Goal: Task Accomplishment & Management: Complete application form

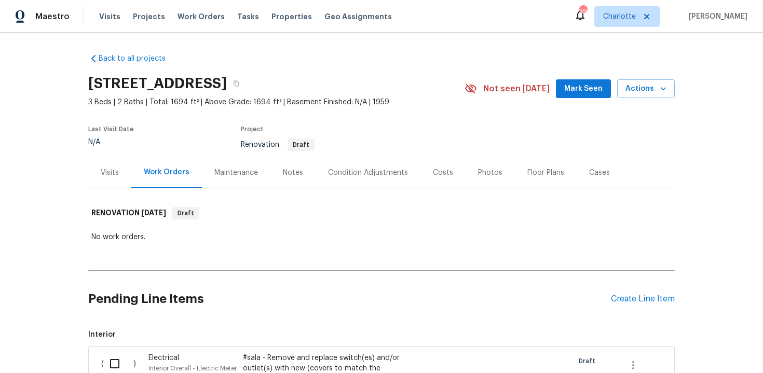
scroll to position [276, 0]
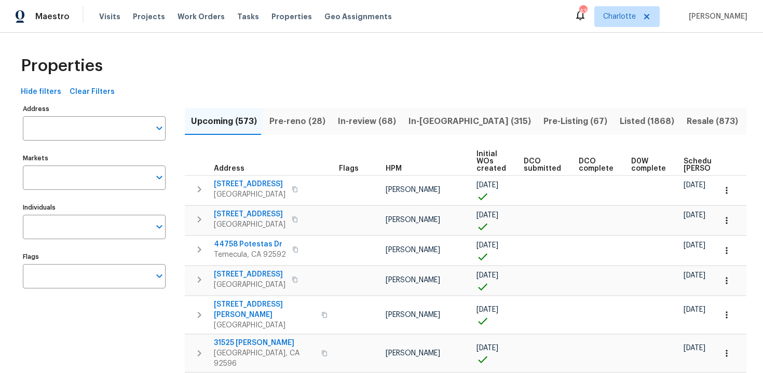
scroll to position [0, 121]
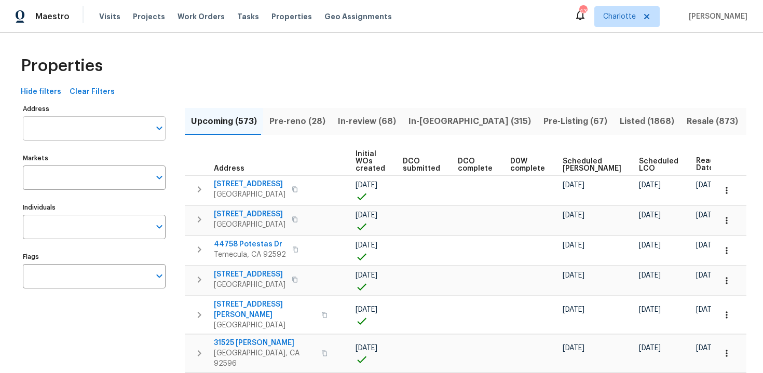
click at [87, 131] on input "Address" at bounding box center [86, 128] width 127 height 24
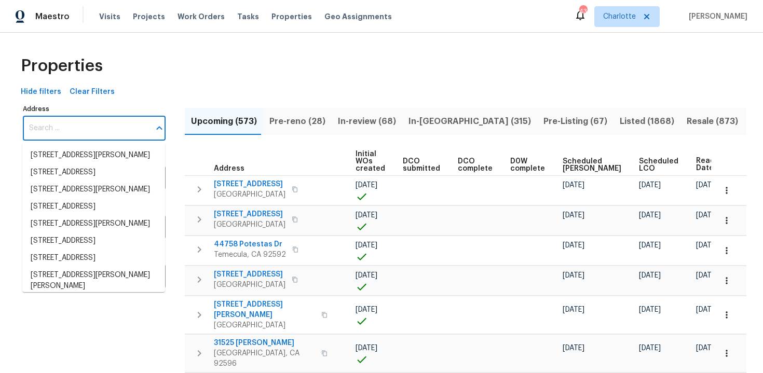
paste input "[STREET_ADDRESS][PERSON_NAME]"
type input "[STREET_ADDRESS][PERSON_NAME]"
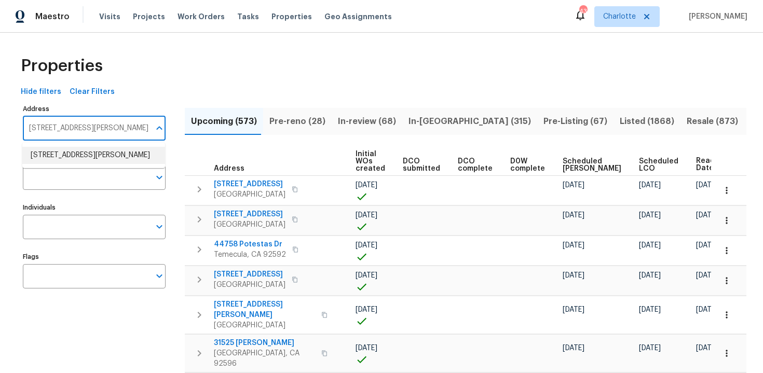
click at [86, 158] on li "[STREET_ADDRESS][PERSON_NAME]" at bounding box center [93, 155] width 143 height 17
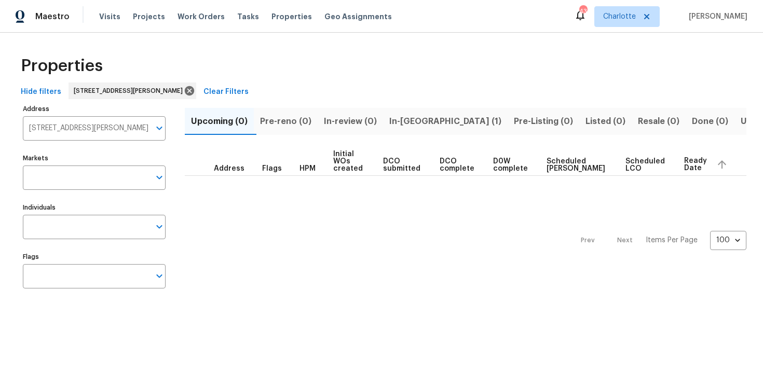
click at [353, 61] on div "Properties" at bounding box center [382, 65] width 730 height 33
click at [405, 124] on span "In-[GEOGRAPHIC_DATA] (1)" at bounding box center [445, 121] width 112 height 15
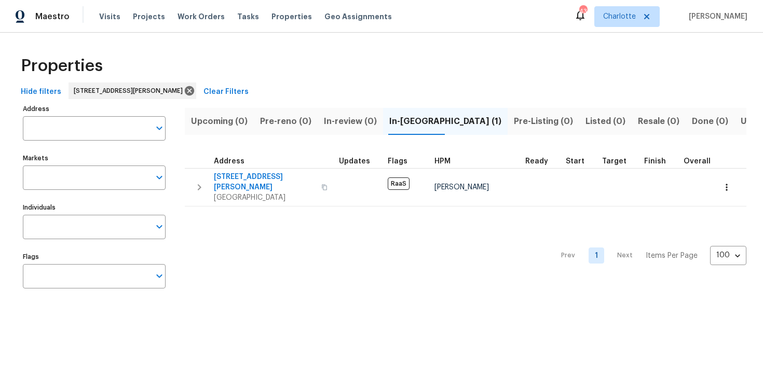
type input "[STREET_ADDRESS][PERSON_NAME]"
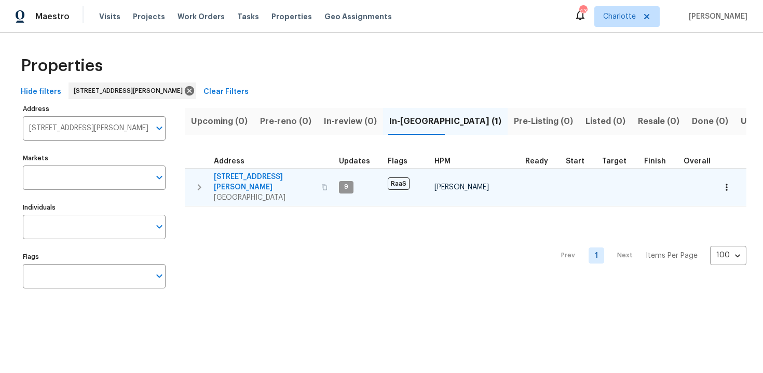
click at [323, 177] on div "[STREET_ADDRESS][PERSON_NAME]" at bounding box center [272, 187] width 117 height 31
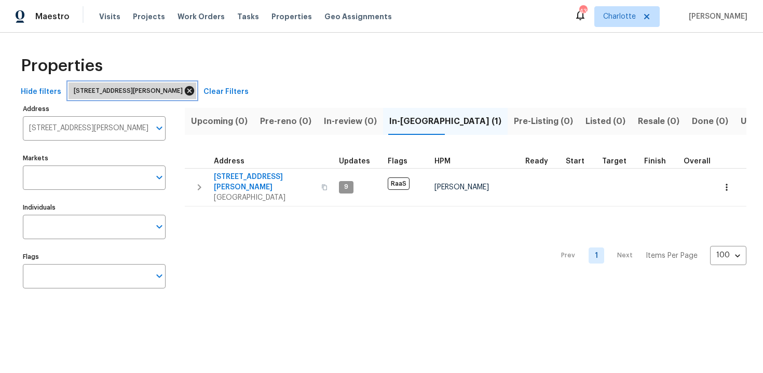
click at [194, 93] on icon at bounding box center [189, 90] width 9 height 9
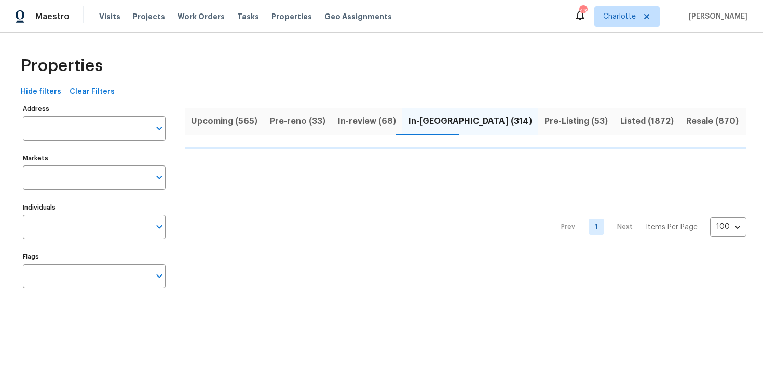
click at [222, 119] on span "Upcoming (565)" at bounding box center [224, 121] width 66 height 15
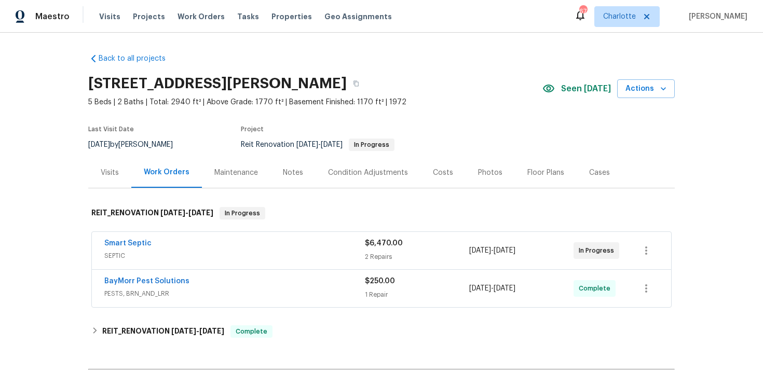
click at [434, 173] on div "Costs" at bounding box center [443, 173] width 20 height 10
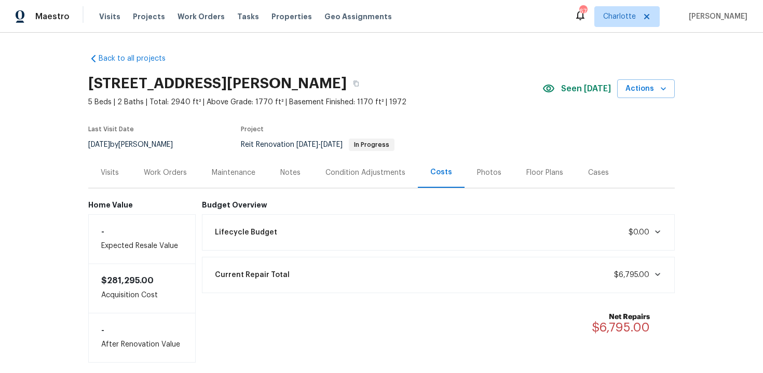
click at [179, 178] on div "Work Orders" at bounding box center [165, 172] width 68 height 31
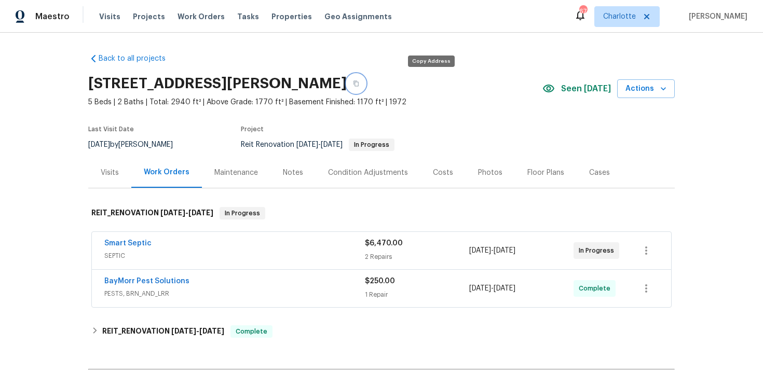
click at [365, 85] on button "button" at bounding box center [356, 83] width 19 height 19
click at [525, 88] on div "[STREET_ADDRESS][PERSON_NAME]" at bounding box center [315, 83] width 454 height 27
click at [359, 81] on icon "button" at bounding box center [355, 84] width 5 height 6
click at [469, 71] on div "[STREET_ADDRESS][PERSON_NAME]" at bounding box center [315, 83] width 454 height 27
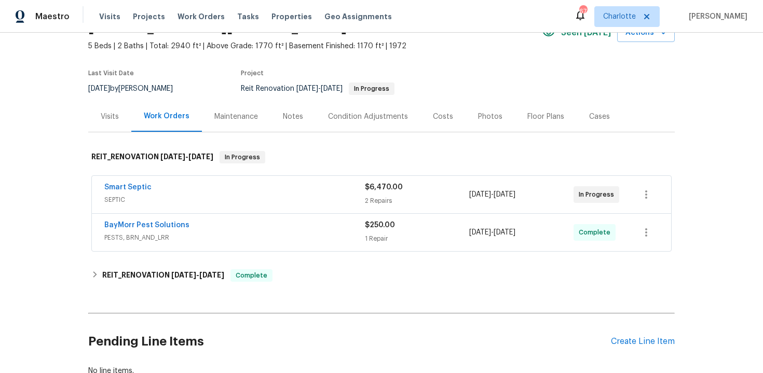
scroll to position [70, 0]
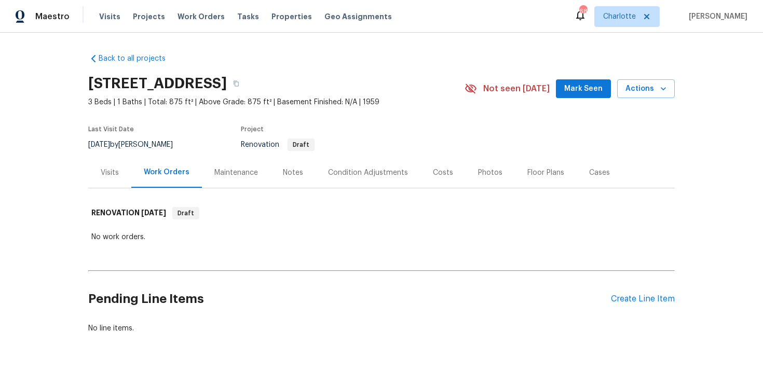
scroll to position [31, 0]
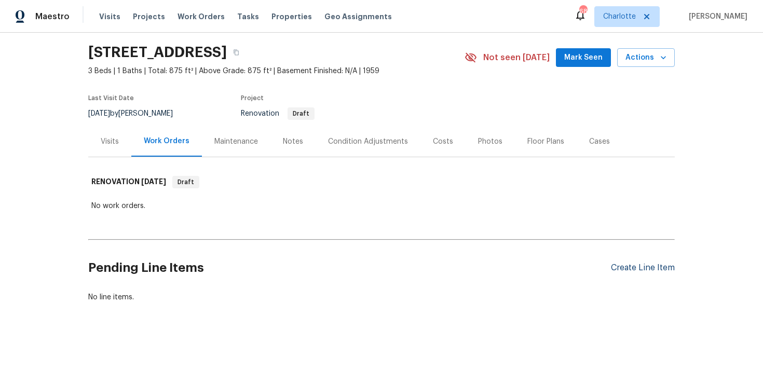
click at [641, 266] on div "Create Line Item" at bounding box center [643, 268] width 64 height 10
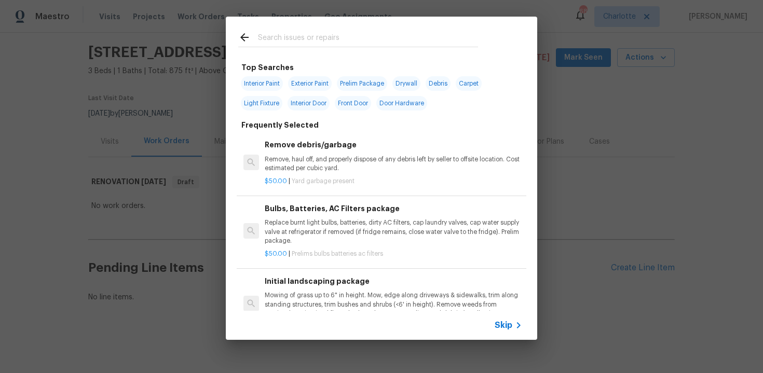
click at [507, 323] on span "Skip" at bounding box center [504, 325] width 18 height 10
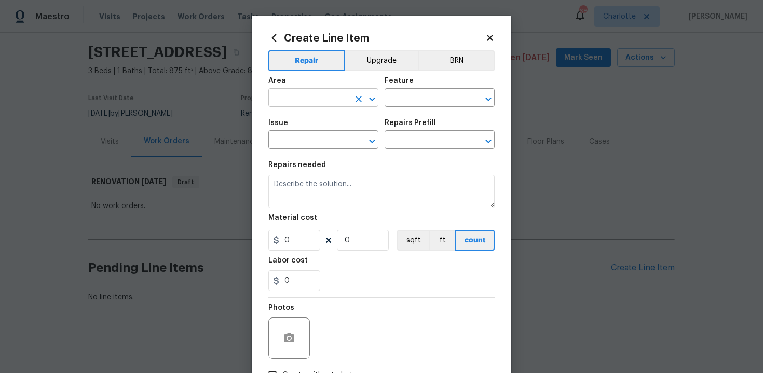
click at [304, 97] on input "text" at bounding box center [308, 99] width 81 height 16
click at [305, 141] on li "Main Bathroom" at bounding box center [323, 139] width 110 height 17
type input "Main Bathroom"
click at [419, 95] on input "text" at bounding box center [425, 99] width 81 height 16
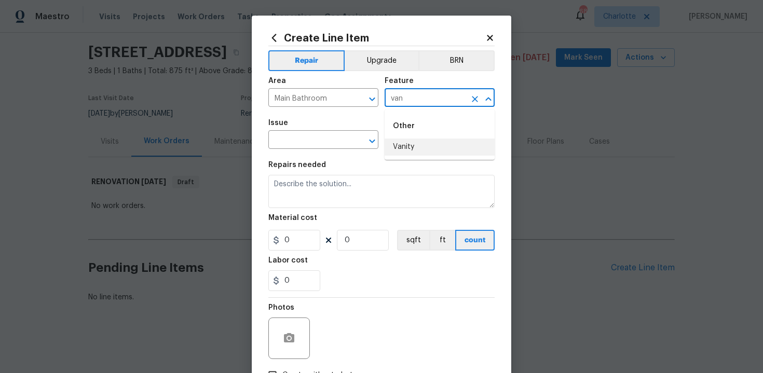
click at [414, 146] on li "Vanity" at bounding box center [440, 147] width 110 height 17
type input "Vanity"
click at [305, 143] on input "text" at bounding box center [308, 141] width 81 height 16
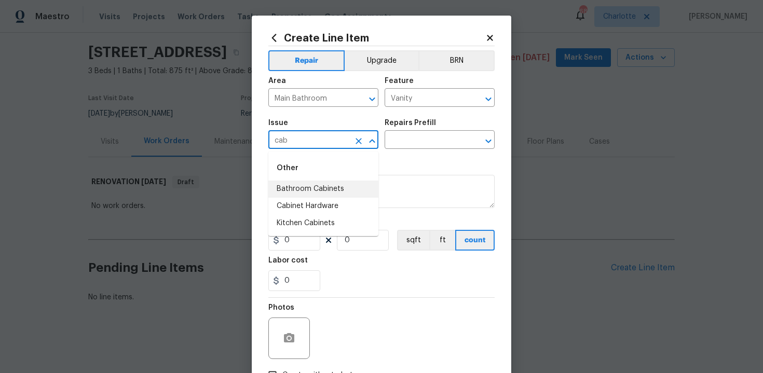
click at [317, 184] on li "Bathroom Cabinets" at bounding box center [323, 189] width 110 height 17
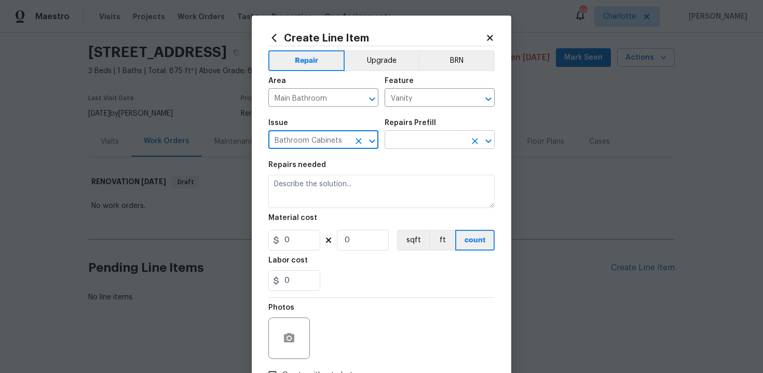
type input "Bathroom Cabinets"
click at [403, 146] on input "text" at bounding box center [425, 141] width 81 height 16
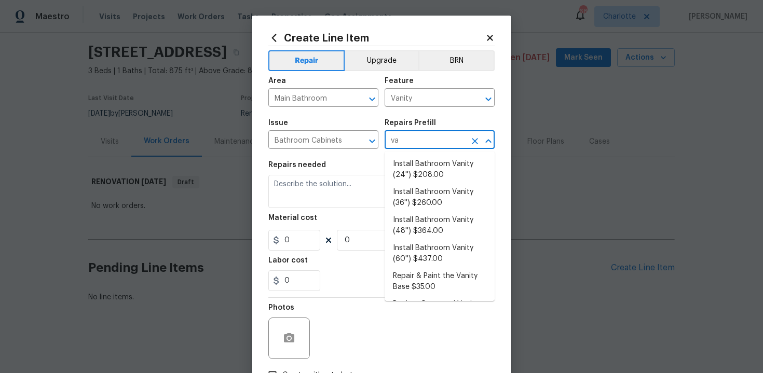
type input "van"
click at [416, 256] on li "Install Bathroom Vanity (60'') $437.00" at bounding box center [440, 254] width 110 height 28
type input "Cabinets"
type input "Install Bathroom Vanity (60'') $437.00"
type textarea "Remove the existing bathroom vanity (if present) and install a new 60'' bathroo…"
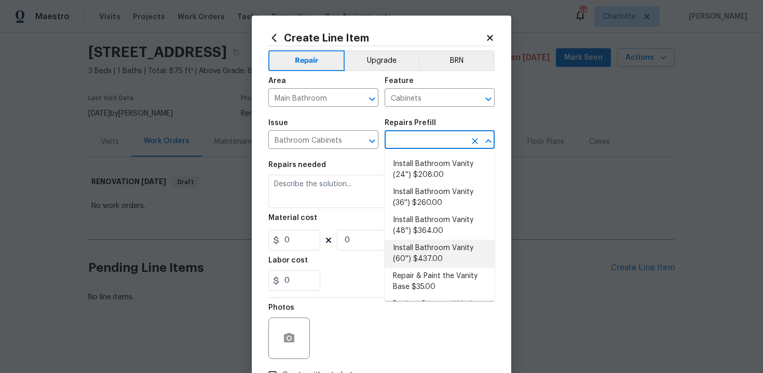
type input "437"
type input "1"
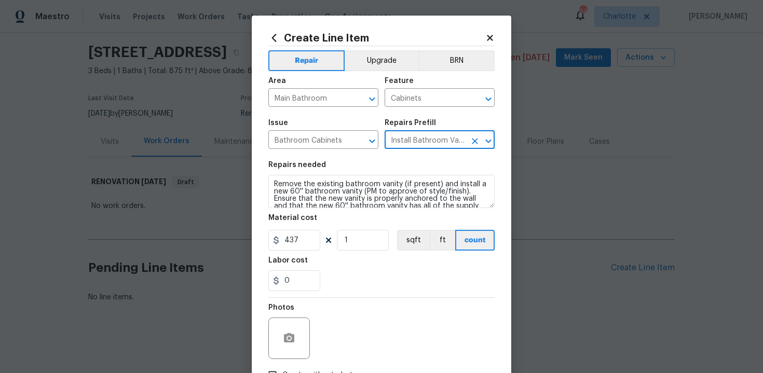
type input "Install Bathroom Vanity (60'') $437.00"
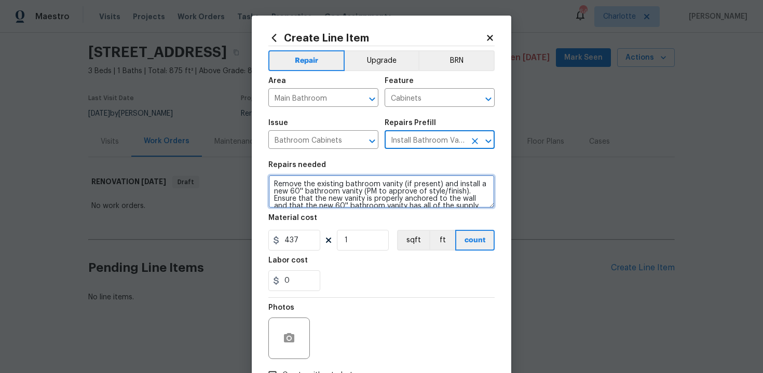
click at [271, 183] on textarea "Remove the existing bathroom vanity (if present) and install a new 60'' bathroo…" at bounding box center [381, 191] width 226 height 33
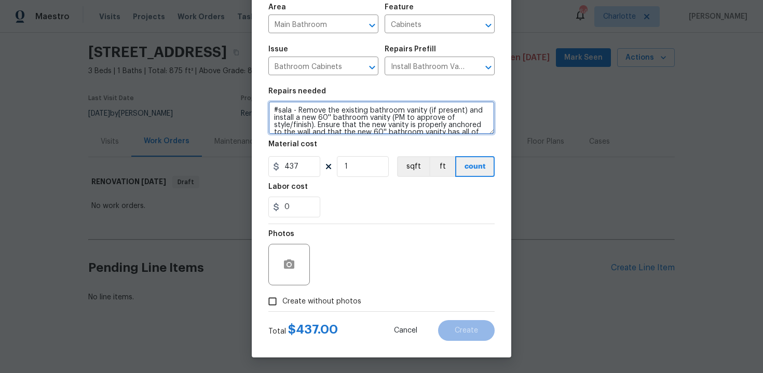
type textarea "#sala - Remove the existing bathroom vanity (if present) and install a new 60''…"
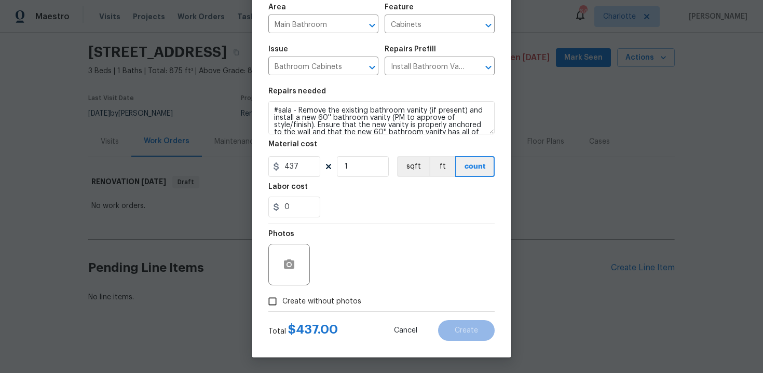
click at [321, 300] on span "Create without photos" at bounding box center [321, 301] width 79 height 11
click at [282, 300] on input "Create without photos" at bounding box center [273, 302] width 20 height 20
checkbox input "true"
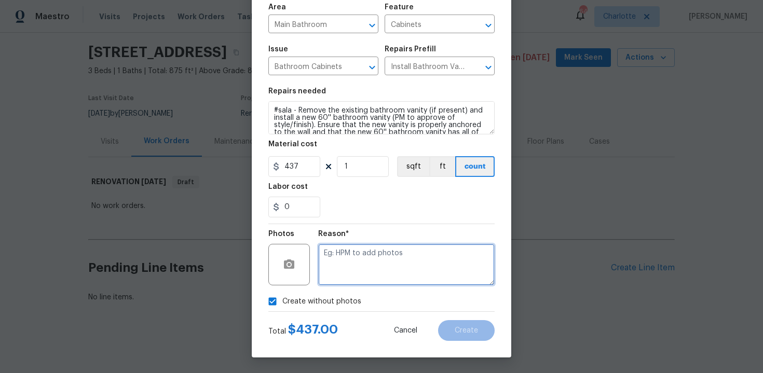
click at [361, 266] on textarea at bounding box center [406, 265] width 176 height 42
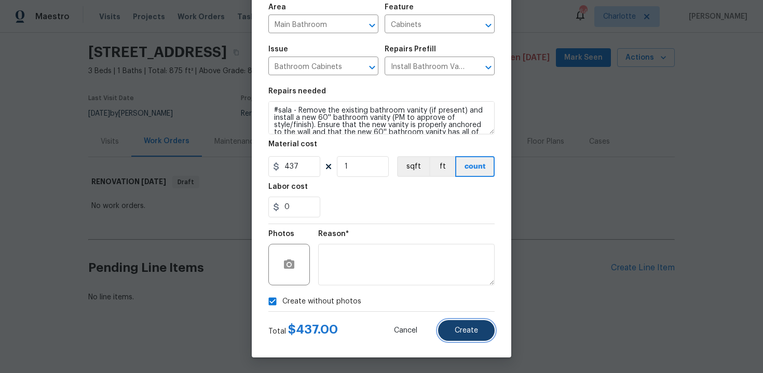
click at [476, 329] on span "Create" at bounding box center [466, 331] width 23 height 8
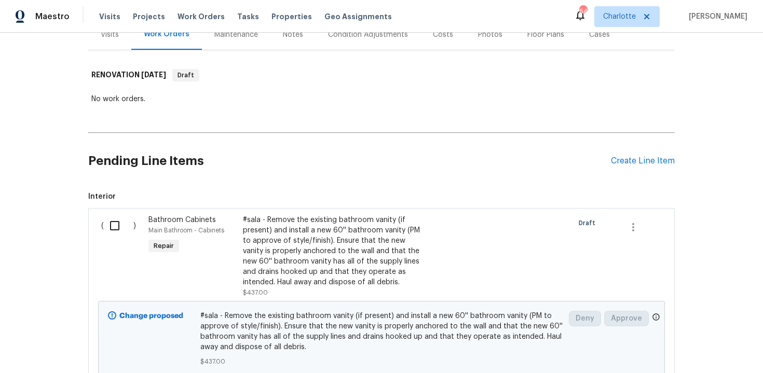
scroll to position [193, 0]
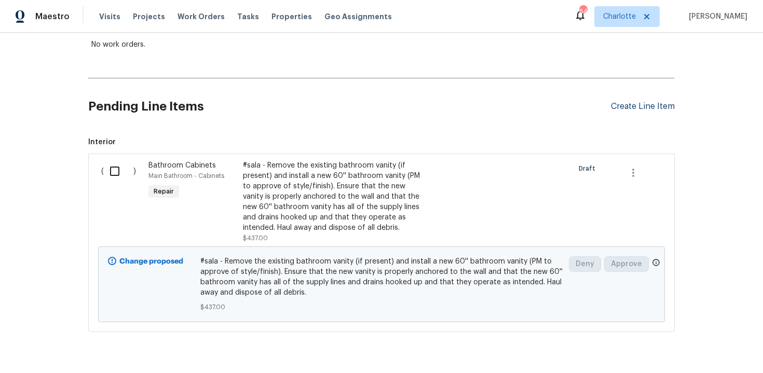
click at [635, 104] on div "Create Line Item" at bounding box center [643, 107] width 64 height 10
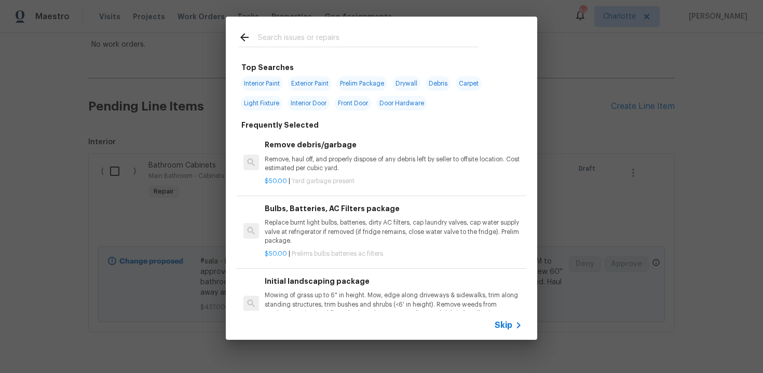
click at [512, 321] on span "Skip" at bounding box center [504, 325] width 18 height 10
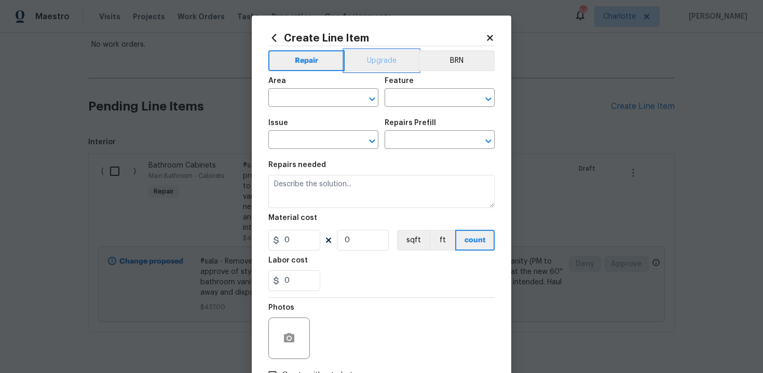
click at [385, 58] on button "Upgrade" at bounding box center [382, 60] width 74 height 21
click at [334, 100] on input "text" at bounding box center [308, 99] width 81 height 16
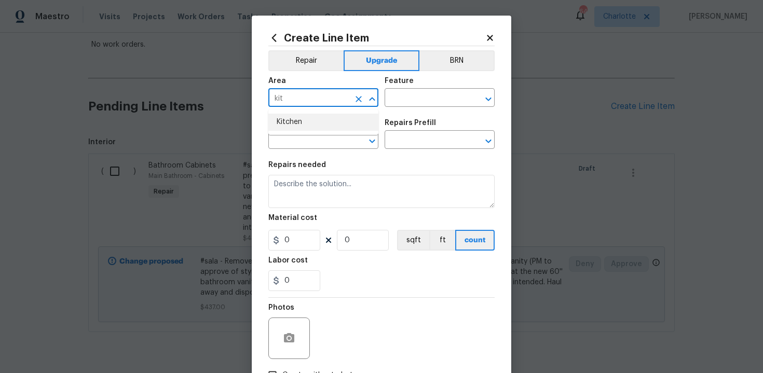
click at [326, 127] on li "Kitchen" at bounding box center [323, 122] width 110 height 17
type input "Kitchen"
click at [426, 99] on input "text" at bounding box center [425, 99] width 81 height 16
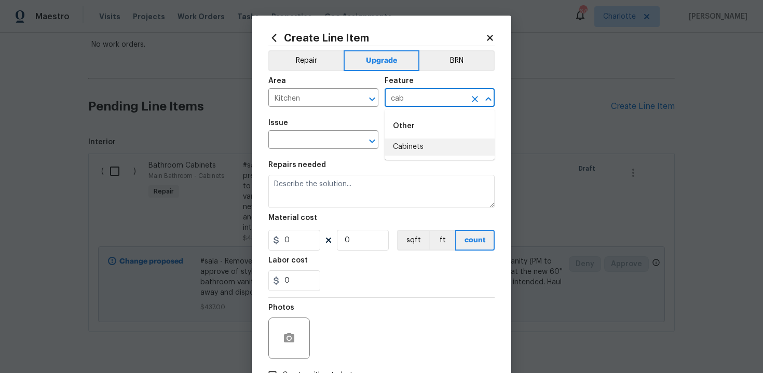
click at [424, 145] on li "Cabinets" at bounding box center [440, 147] width 110 height 17
type input "Cabinets"
click at [328, 144] on input "text" at bounding box center [308, 141] width 81 height 16
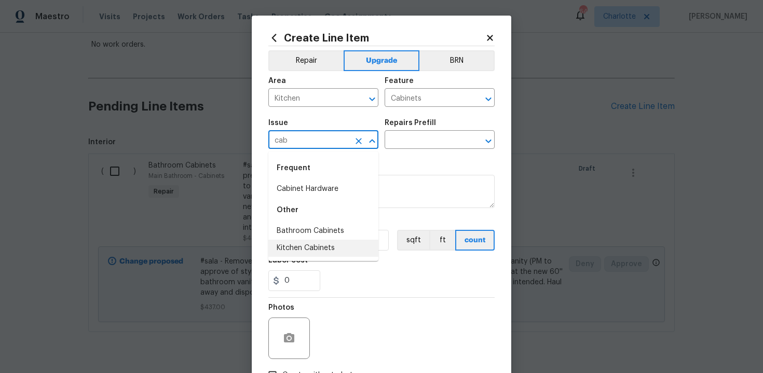
click at [327, 250] on li "Kitchen Cabinets" at bounding box center [323, 248] width 110 height 17
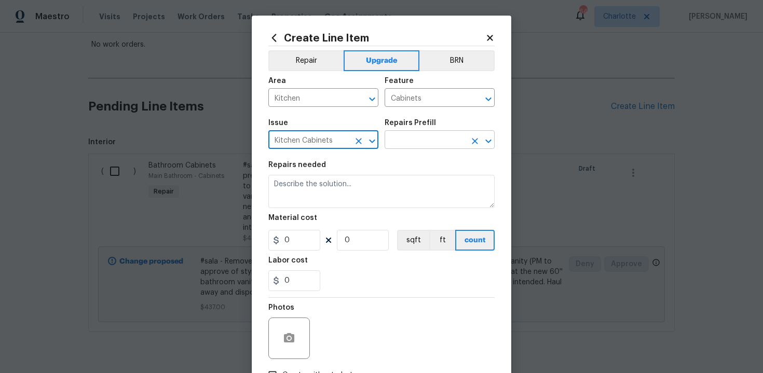
type input "Kitchen Cabinets"
click at [410, 143] on input "text" at bounding box center [425, 141] width 81 height 16
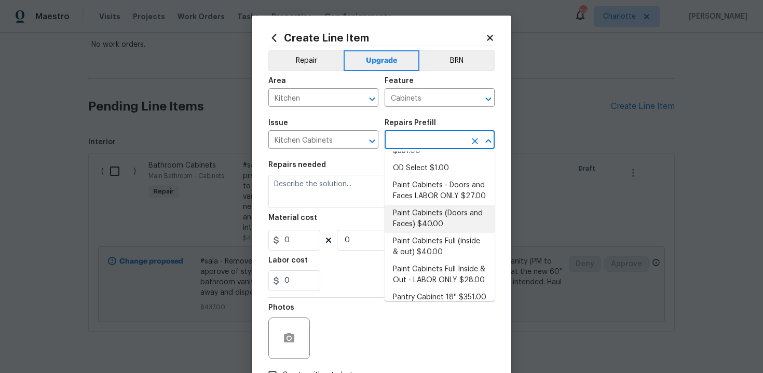
scroll to position [150, 0]
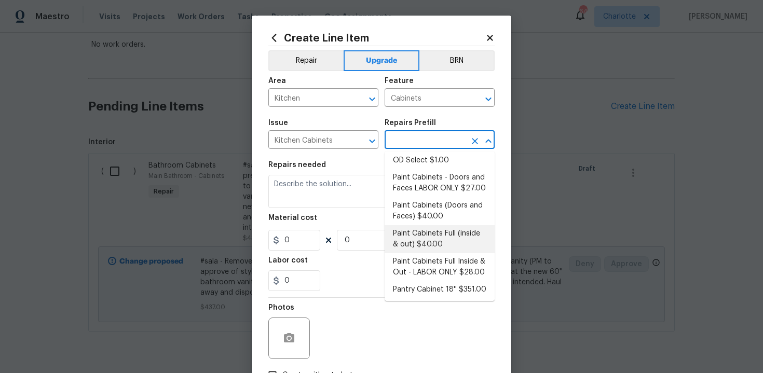
click at [428, 230] on li "Paint Cabinets Full (inside & out) $40.00" at bounding box center [440, 239] width 110 height 28
type input "Paint Cabinets Full (inside & out) $40.00"
type textarea "Prep, sand, mask and apply 2 coats of paint to the kitchen cabinet doors, inter…"
type input "40"
type input "1"
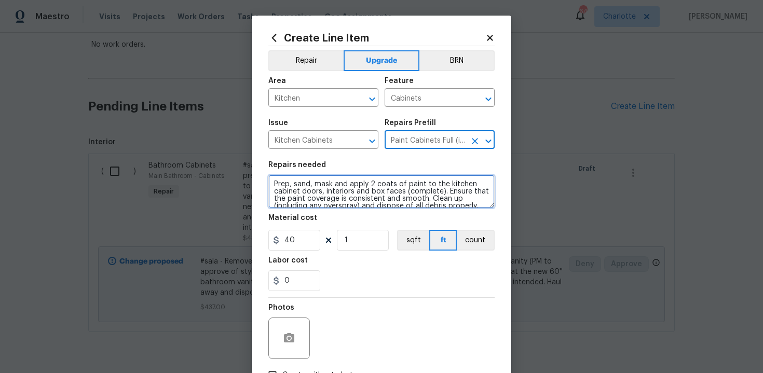
click at [268, 182] on textarea "Prep, sand, mask and apply 2 coats of paint to the kitchen cabinet doors, inter…" at bounding box center [381, 191] width 226 height 33
type textarea "#sala - Prep, sand, mask and apply 2 coats of paint to the kitchen cabinet door…"
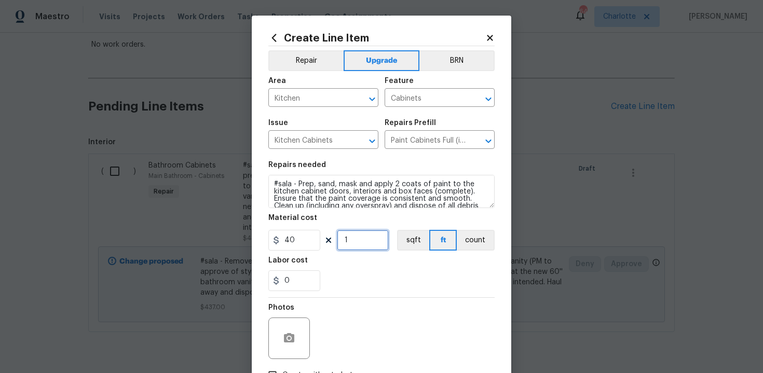
click at [368, 241] on input "1" at bounding box center [363, 240] width 52 height 21
type input "60"
click at [399, 281] on div "0" at bounding box center [381, 280] width 226 height 21
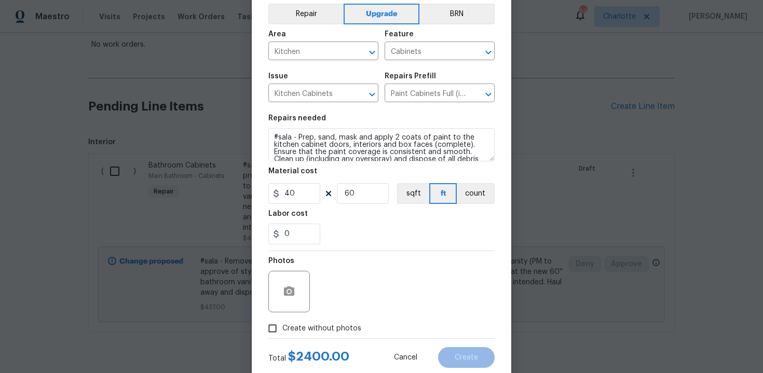
scroll to position [74, 0]
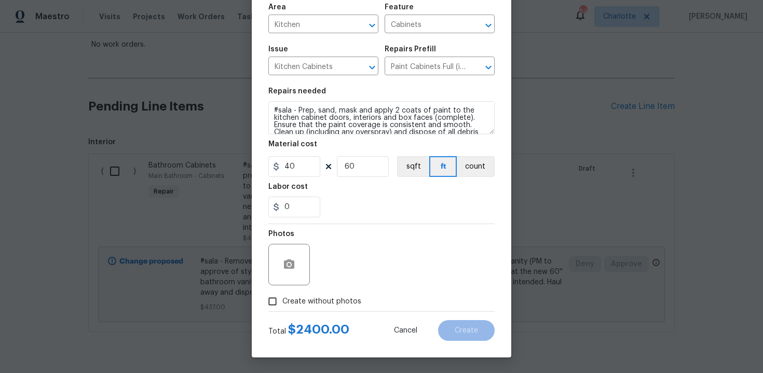
click at [321, 299] on span "Create without photos" at bounding box center [321, 301] width 79 height 11
click at [282, 299] on input "Create without photos" at bounding box center [273, 302] width 20 height 20
checkbox input "true"
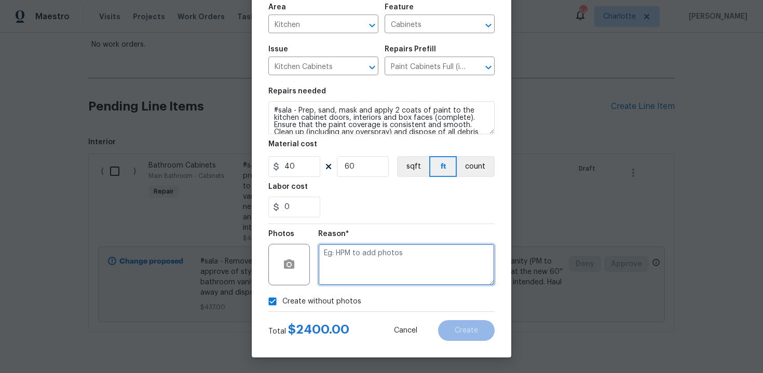
click at [372, 264] on textarea at bounding box center [406, 265] width 176 height 42
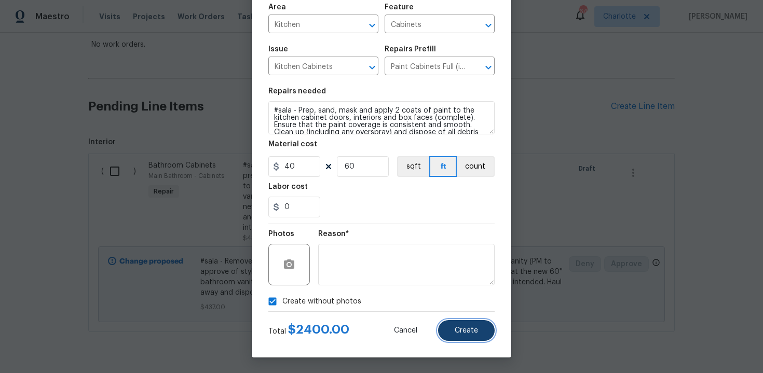
click at [453, 330] on button "Create" at bounding box center [466, 330] width 57 height 21
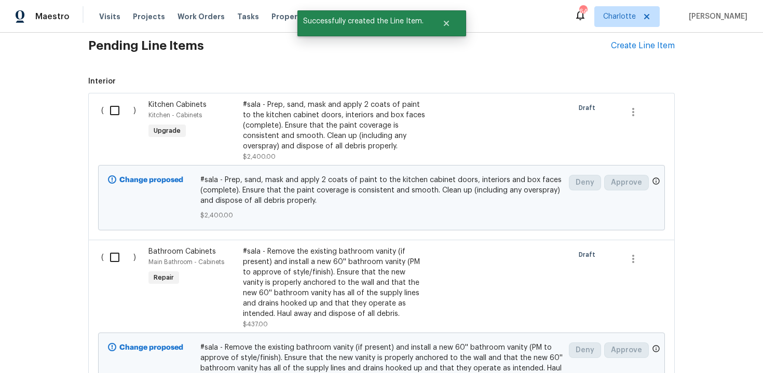
scroll to position [190, 0]
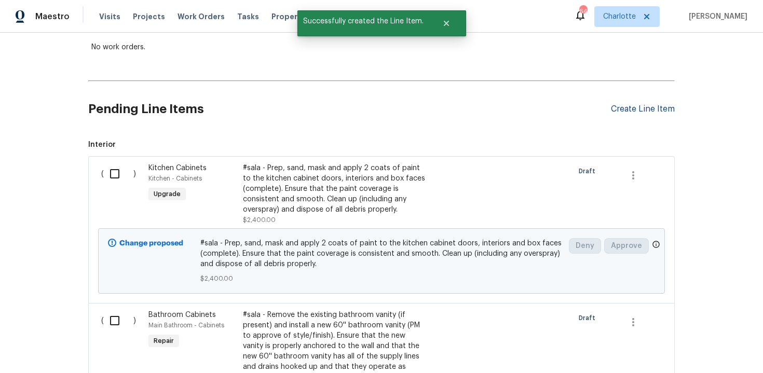
click at [638, 111] on div "Create Line Item" at bounding box center [643, 109] width 64 height 10
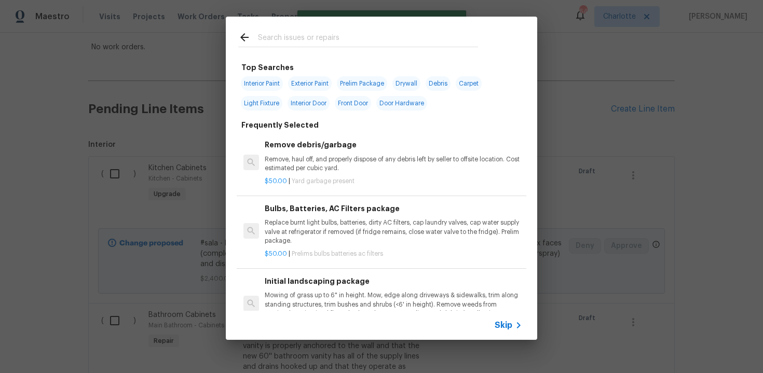
click at [497, 325] on span "Skip" at bounding box center [504, 325] width 18 height 10
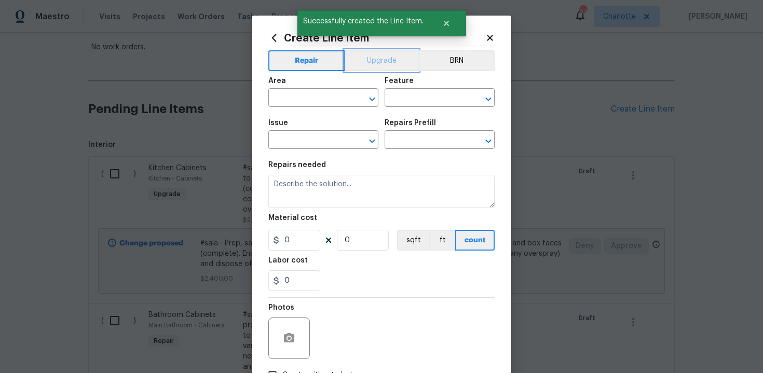
click at [382, 60] on button "Upgrade" at bounding box center [382, 60] width 74 height 21
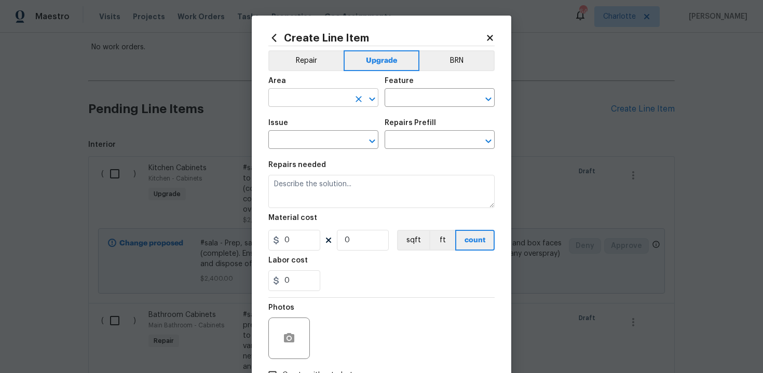
click at [338, 97] on input "text" at bounding box center [308, 99] width 81 height 16
click at [331, 119] on li "Kitchen" at bounding box center [323, 122] width 110 height 17
type input "Kitchen"
click at [390, 101] on input "text" at bounding box center [425, 99] width 81 height 16
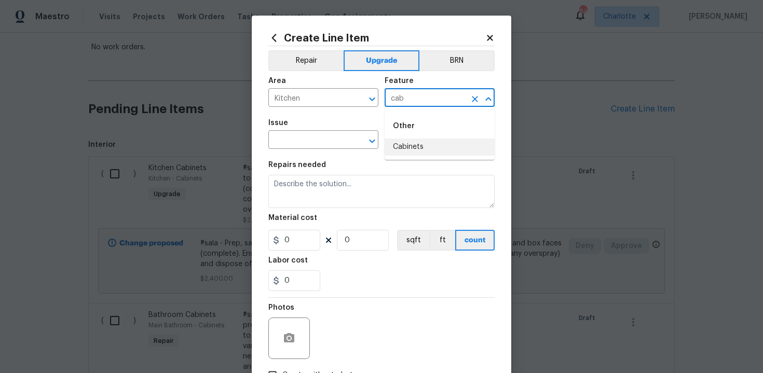
click at [401, 146] on li "Cabinets" at bounding box center [440, 147] width 110 height 17
type input "Cabinets"
click at [320, 142] on input "text" at bounding box center [308, 141] width 81 height 16
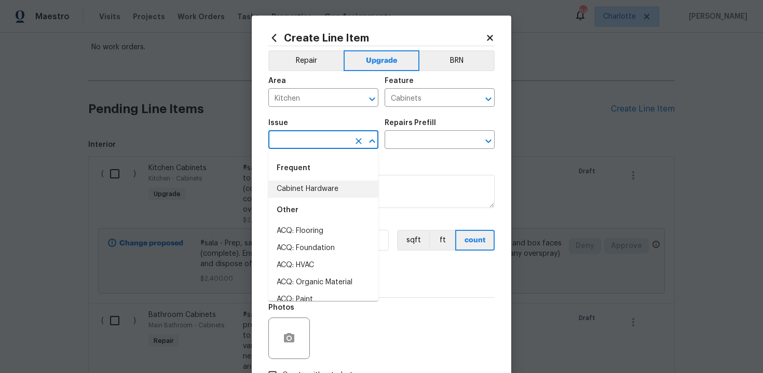
click at [319, 187] on li "Cabinet Hardware" at bounding box center [323, 189] width 110 height 17
type input "Cabinet Hardware"
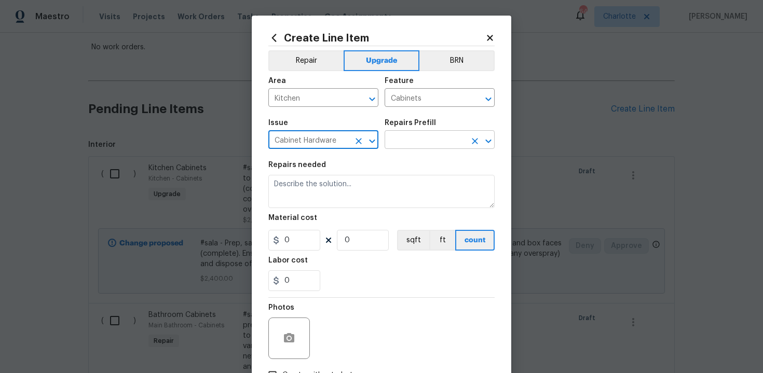
click at [425, 139] on input "text" at bounding box center [425, 141] width 81 height 16
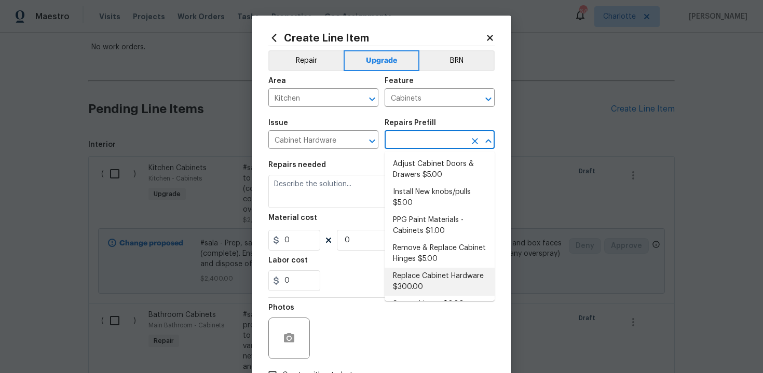
click at [423, 280] on li "Replace Cabinet Hardware $300.00" at bounding box center [440, 282] width 110 height 28
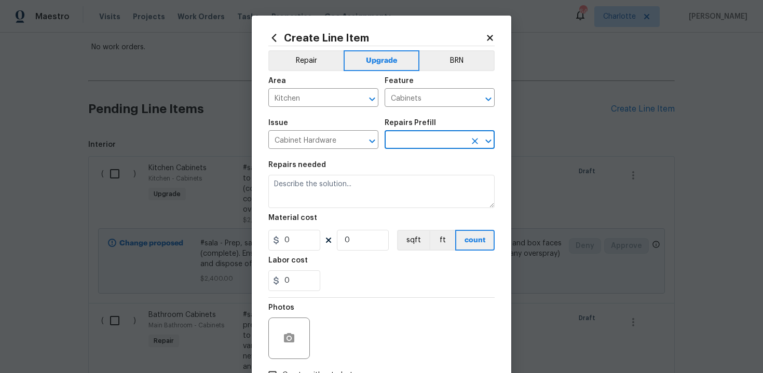
type input "Replace Cabinet Hardware $300.00"
type textarea "Replace cabinet hardware with new hinges and pulls. HPM to provide specs"
type input "300"
type input "1"
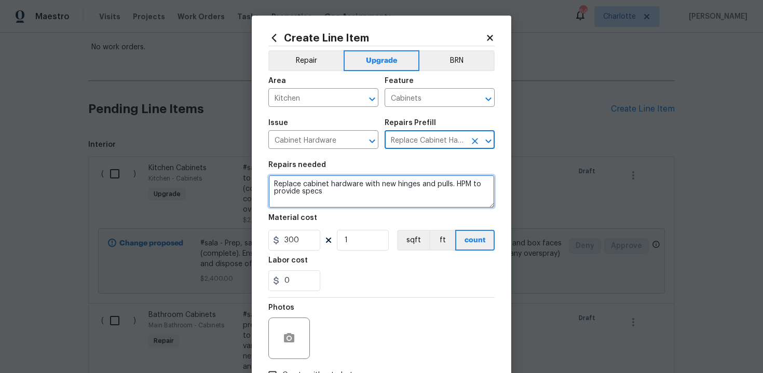
click at [268, 184] on textarea "Replace cabinet hardware with new hinges and pulls. HPM to provide specs" at bounding box center [381, 191] width 226 height 33
type textarea "#sala - Replace cabinet hardware with new hinges and pulls. HPM to provide specs"
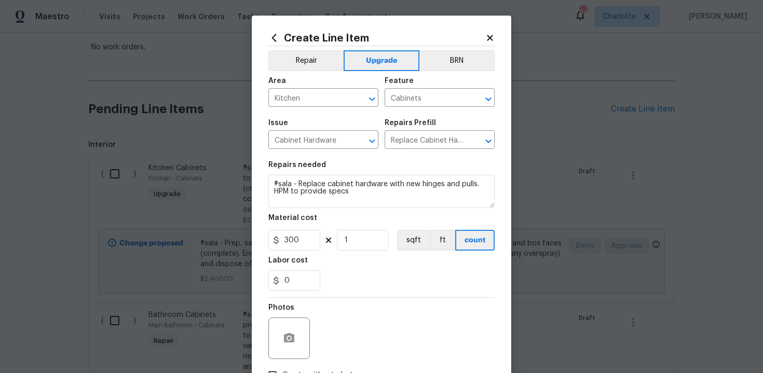
click at [371, 276] on div "0" at bounding box center [381, 280] width 226 height 21
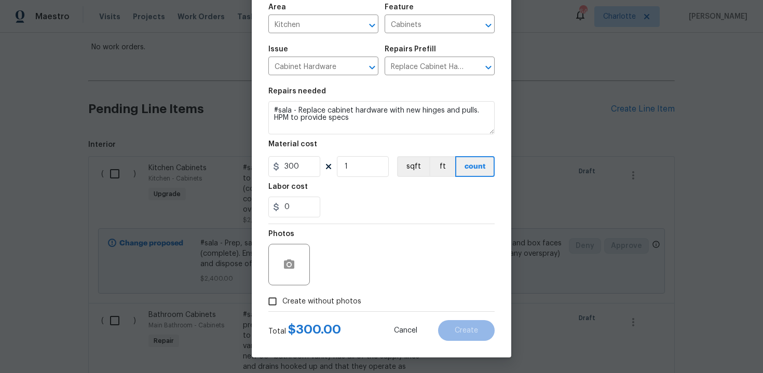
click at [323, 301] on span "Create without photos" at bounding box center [321, 301] width 79 height 11
click at [282, 301] on input "Create without photos" at bounding box center [273, 302] width 20 height 20
checkbox input "true"
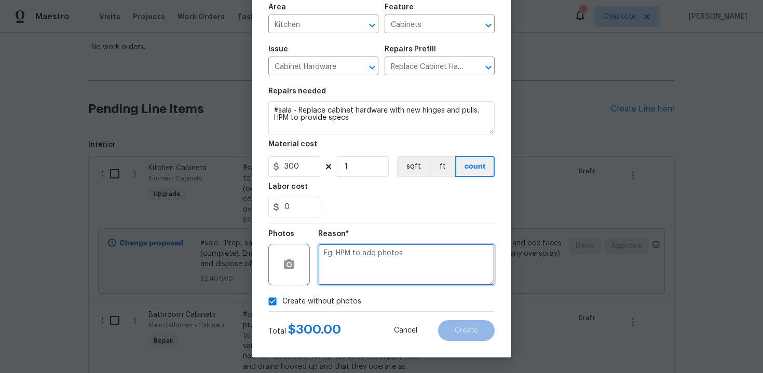
click at [373, 266] on textarea at bounding box center [406, 265] width 176 height 42
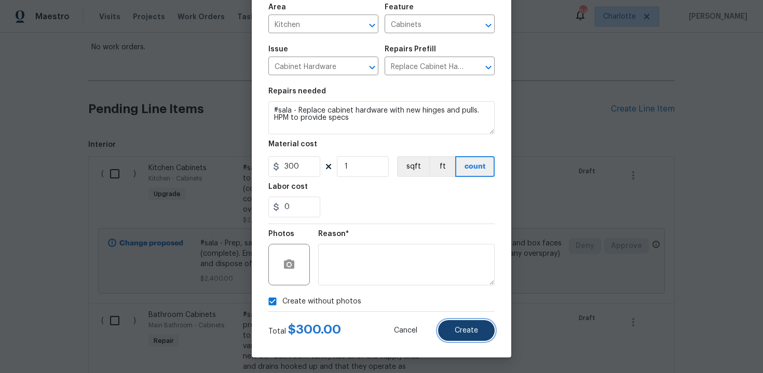
click at [459, 322] on button "Create" at bounding box center [466, 330] width 57 height 21
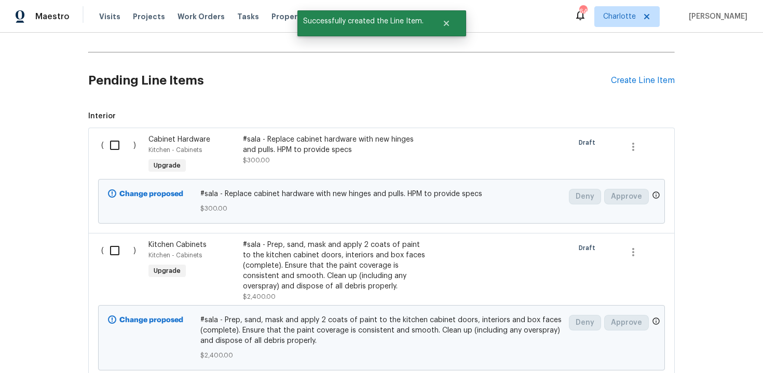
scroll to position [214, 0]
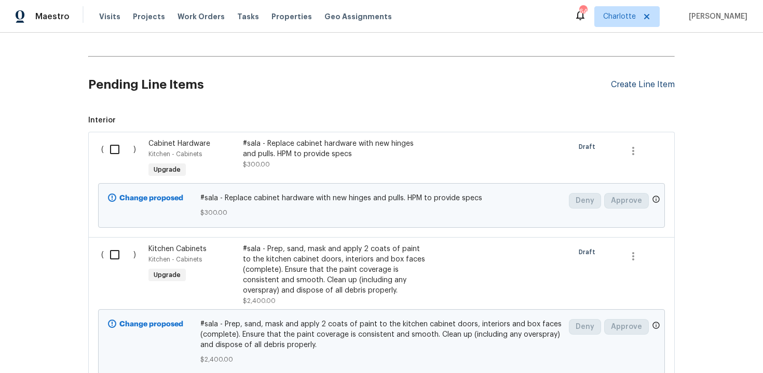
click at [649, 87] on div "Create Line Item" at bounding box center [643, 85] width 64 height 10
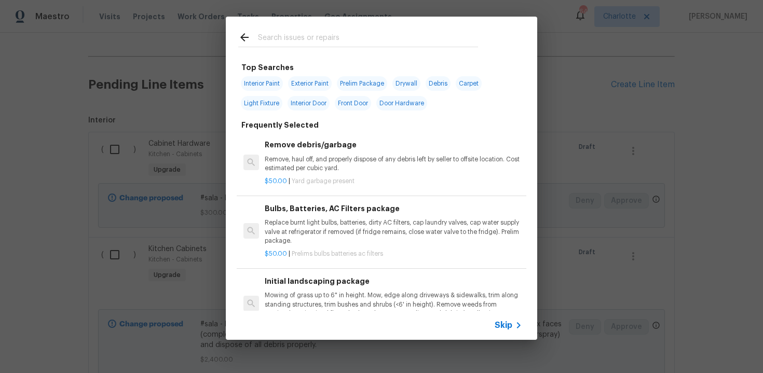
click at [502, 326] on span "Skip" at bounding box center [504, 325] width 18 height 10
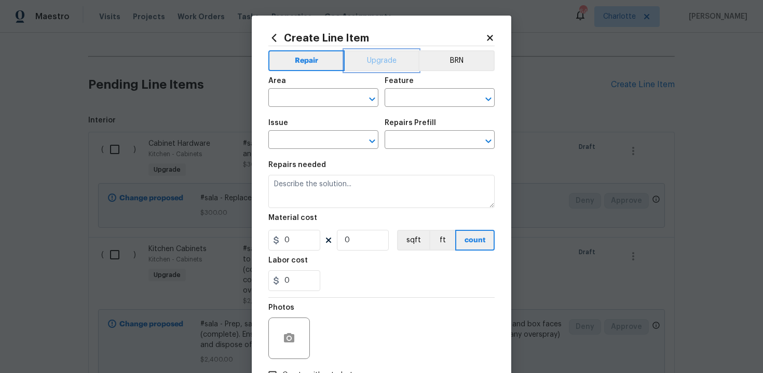
click at [375, 65] on button "Upgrade" at bounding box center [382, 60] width 74 height 21
click at [329, 98] on input "text" at bounding box center [308, 99] width 81 height 16
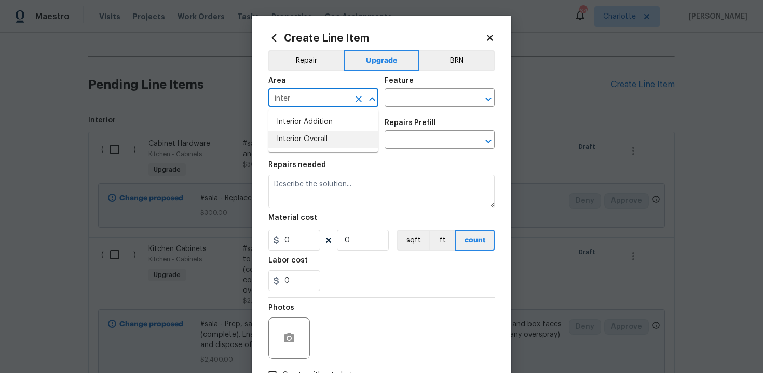
click at [334, 140] on li "Interior Overall" at bounding box center [323, 139] width 110 height 17
type input "Interior Overall"
click at [409, 93] on input "text" at bounding box center [425, 99] width 81 height 16
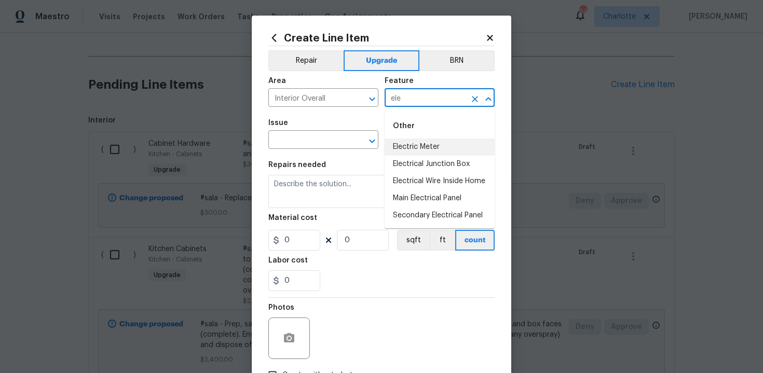
click at [421, 149] on li "Electric Meter" at bounding box center [440, 147] width 110 height 17
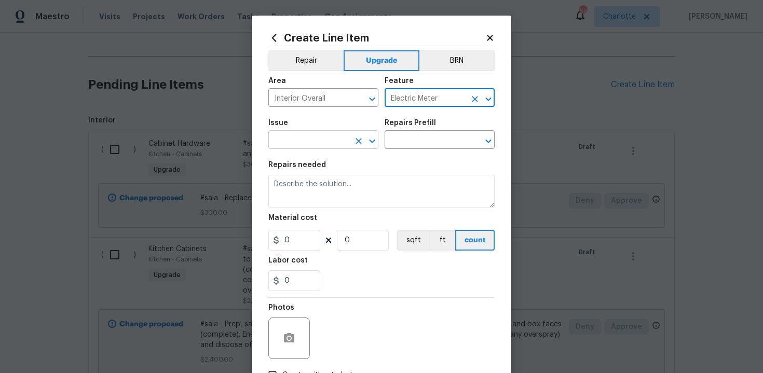
type input "Electric Meter"
click at [302, 144] on input "text" at bounding box center [308, 141] width 81 height 16
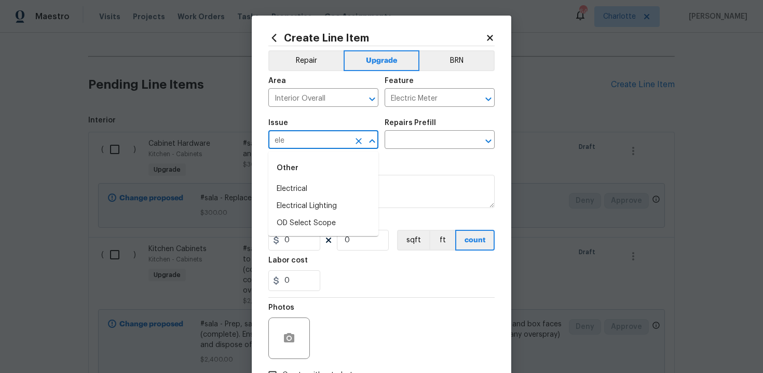
click at [303, 179] on div "Other" at bounding box center [323, 168] width 110 height 25
click at [309, 186] on li "Electrical" at bounding box center [323, 189] width 110 height 17
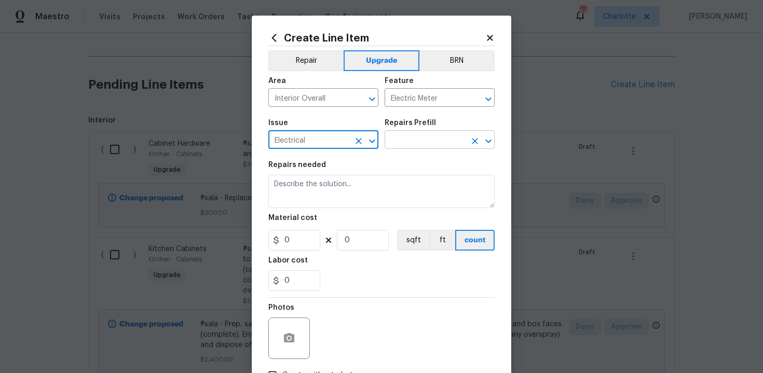
type input "Electrical"
click at [411, 141] on input "text" at bounding box center [425, 141] width 81 height 16
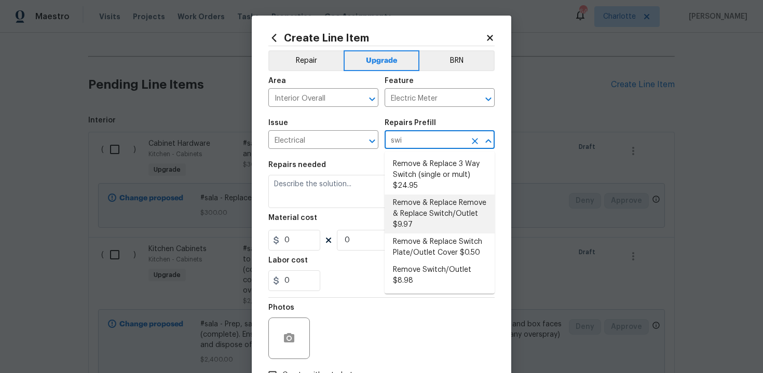
click at [448, 213] on li "Remove & Replace Remove & Replace Switch/Outlet $9.97" at bounding box center [440, 214] width 110 height 39
type input "Remove & Replace Remove & Replace Switch/Outlet $9.97"
type textarea "Remove and replace switch(es) and/or outlet(s) with new (covers to match the re…"
type input "9.97"
type input "1"
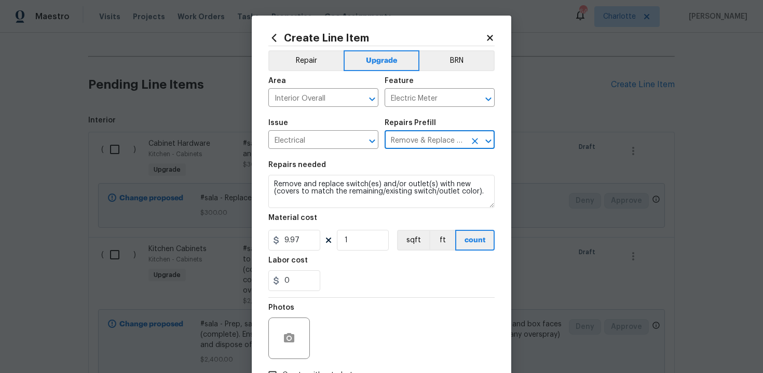
type input "Remove & Replace Remove & Replace Switch/Outlet $9.97"
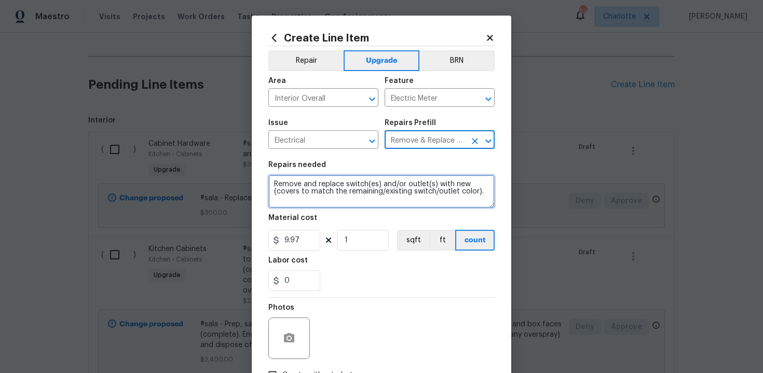
click at [270, 184] on textarea "Remove and replace switch(es) and/or outlet(s) with new (covers to match the re…" at bounding box center [381, 191] width 226 height 33
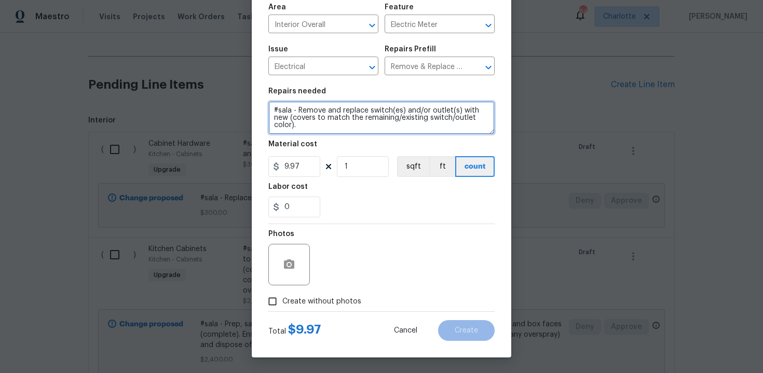
type textarea "#sala - Remove and replace switch(es) and/or outlet(s) with new (covers to matc…"
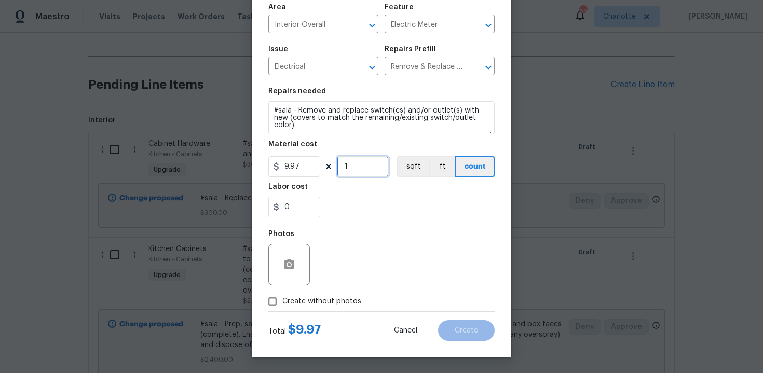
click at [358, 169] on input "1" at bounding box center [363, 166] width 52 height 21
type input "100"
click at [316, 303] on span "Create without photos" at bounding box center [321, 301] width 79 height 11
click at [282, 303] on input "Create without photos" at bounding box center [273, 302] width 20 height 20
checkbox input "true"
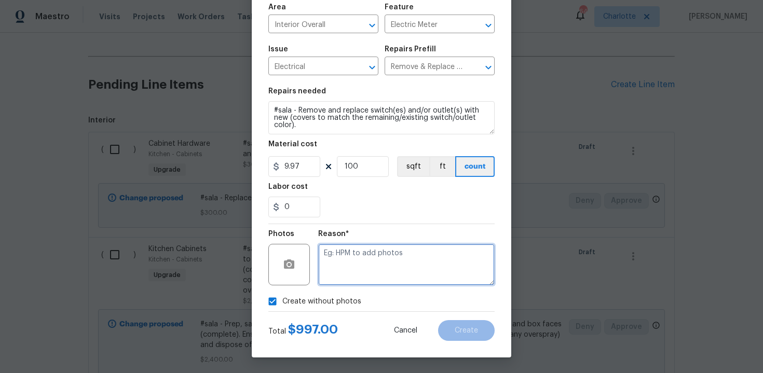
click at [374, 259] on textarea at bounding box center [406, 265] width 176 height 42
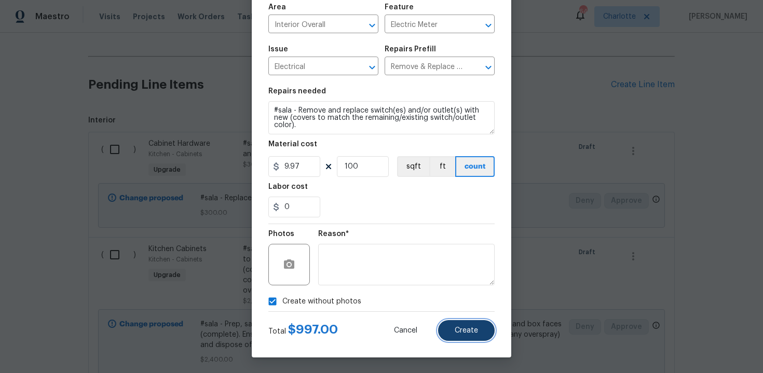
click at [477, 325] on button "Create" at bounding box center [466, 330] width 57 height 21
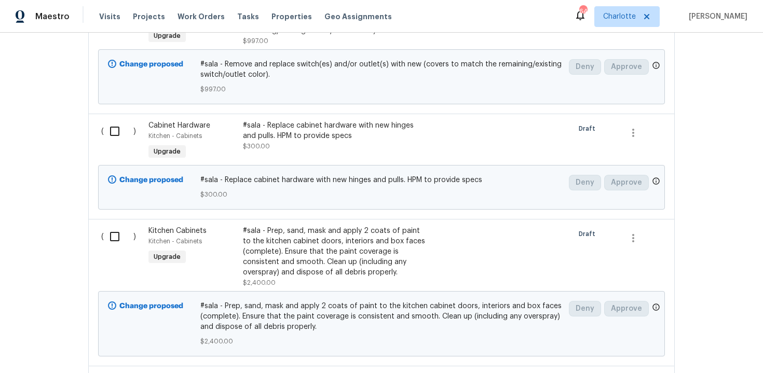
scroll to position [347, 0]
